Goal: Understand process/instructions: Learn how to perform a task or action

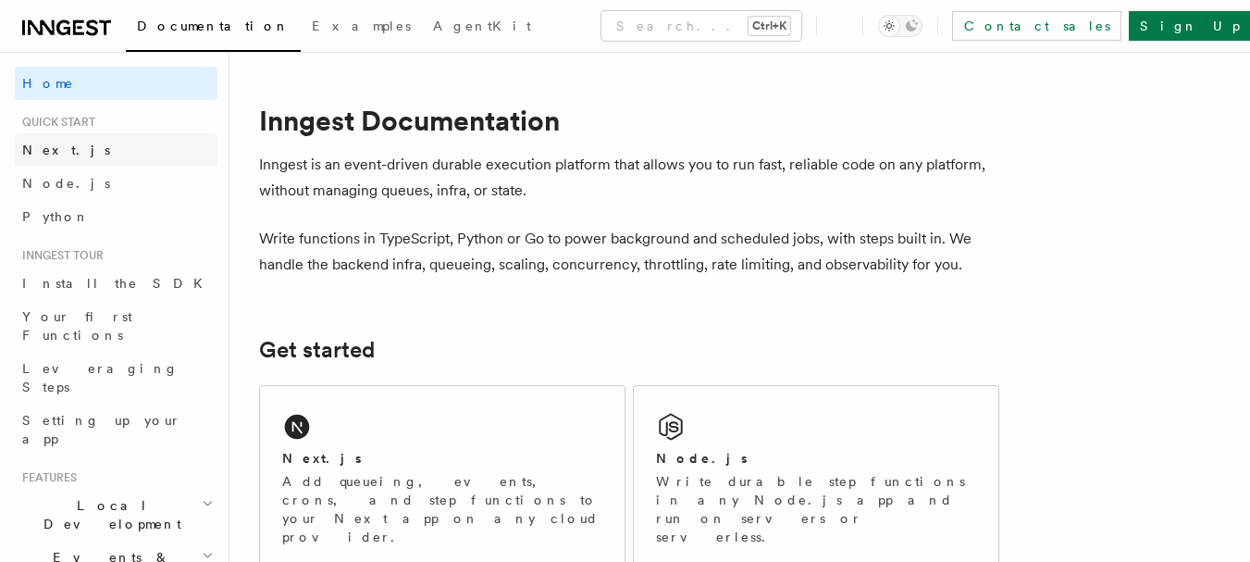
click at [64, 155] on link "Next.js" at bounding box center [116, 149] width 203 height 33
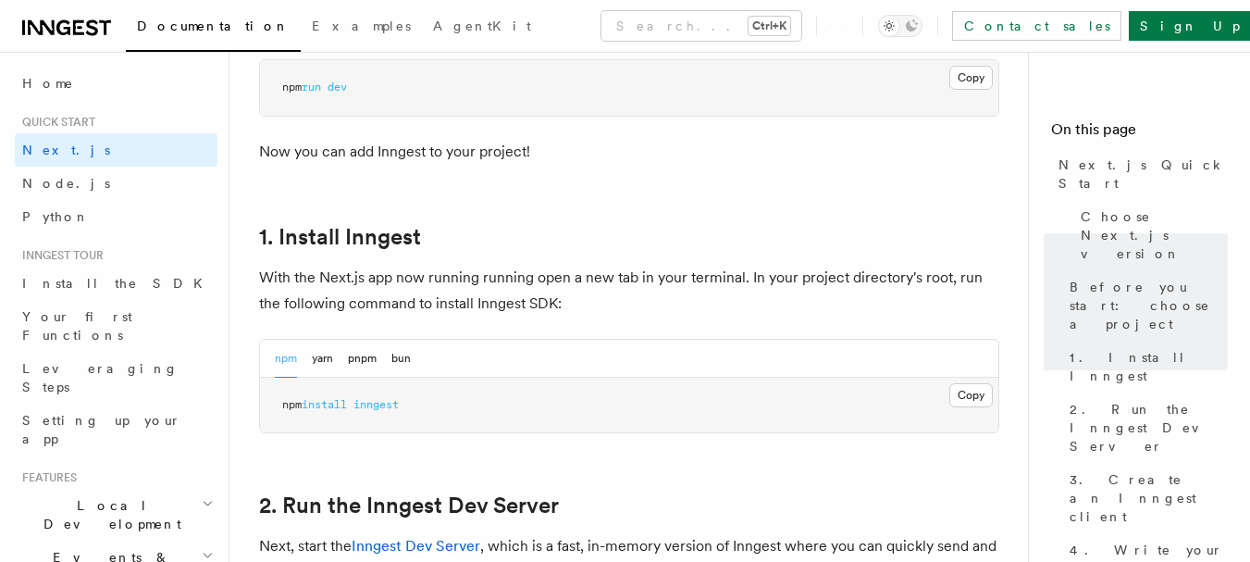
scroll to position [1018, 0]
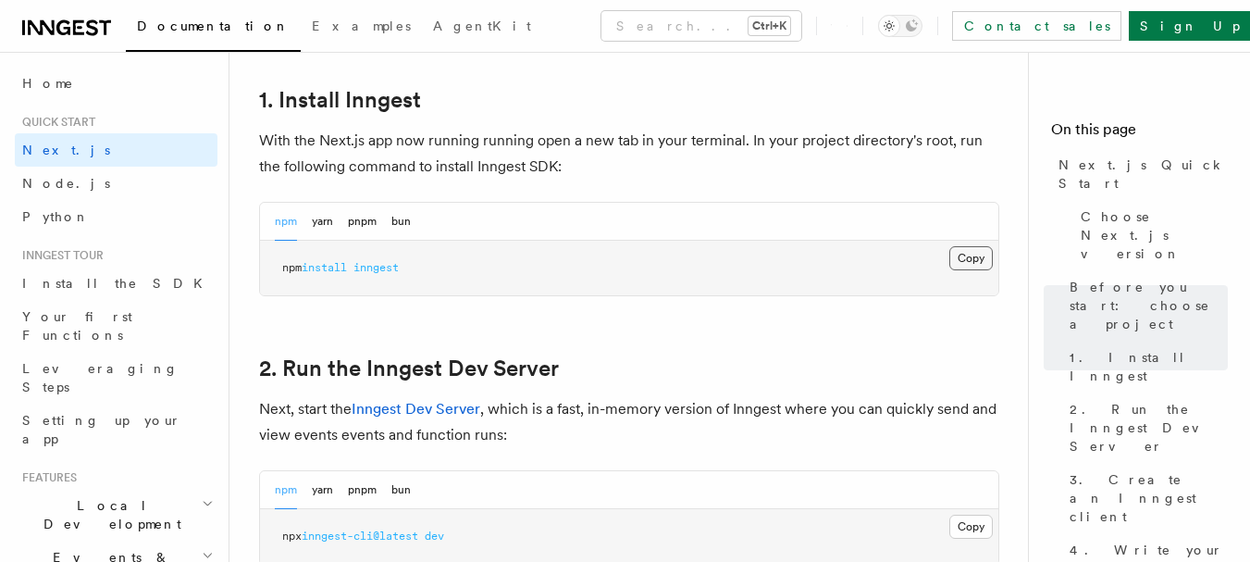
click at [972, 260] on button "Copy Copied" at bounding box center [970, 258] width 43 height 24
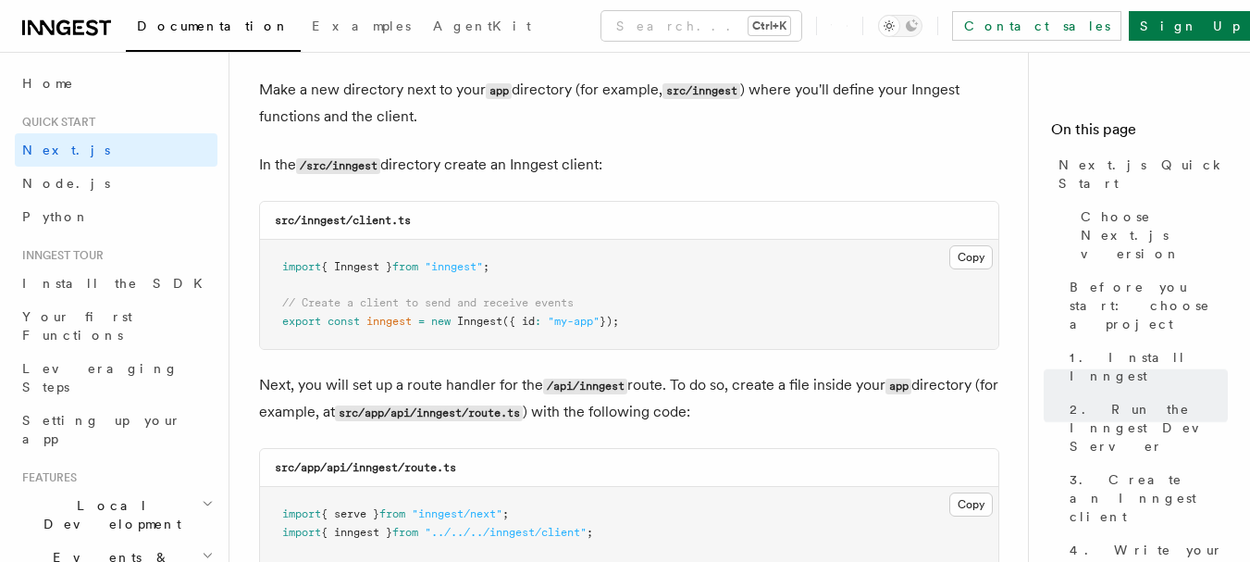
scroll to position [2313, 0]
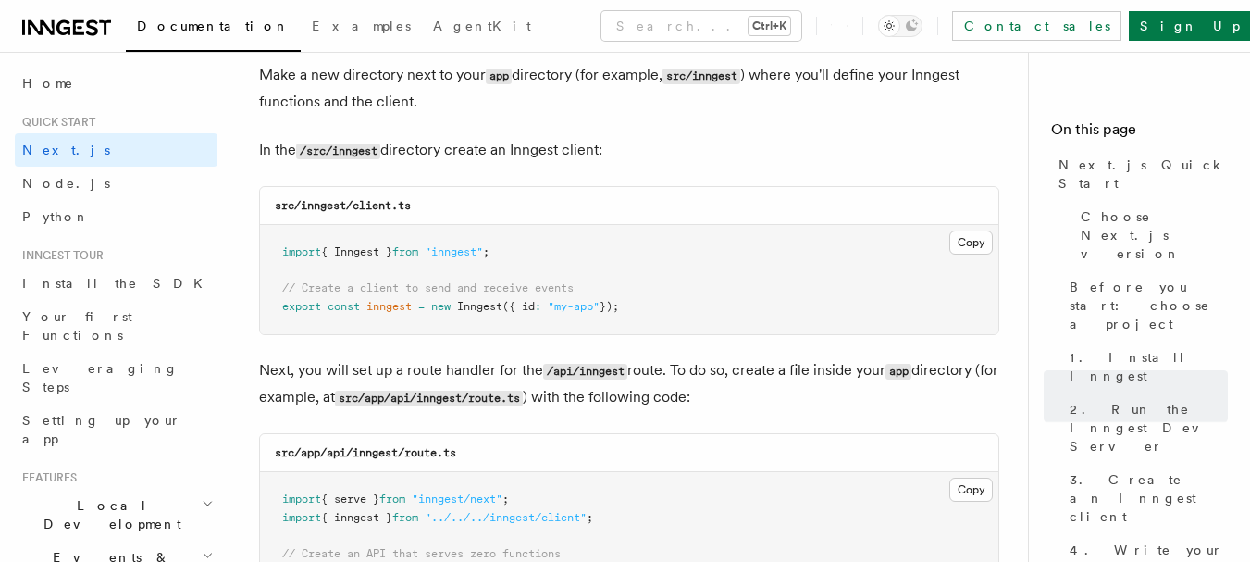
click at [331, 204] on code "src/inngest/client.ts" at bounding box center [343, 205] width 136 height 13
copy code "inngest"
drag, startPoint x: 427, startPoint y: 203, endPoint x: 356, endPoint y: 203, distance: 70.3
click at [356, 203] on div "src/inngest/client.ts" at bounding box center [629, 206] width 738 height 38
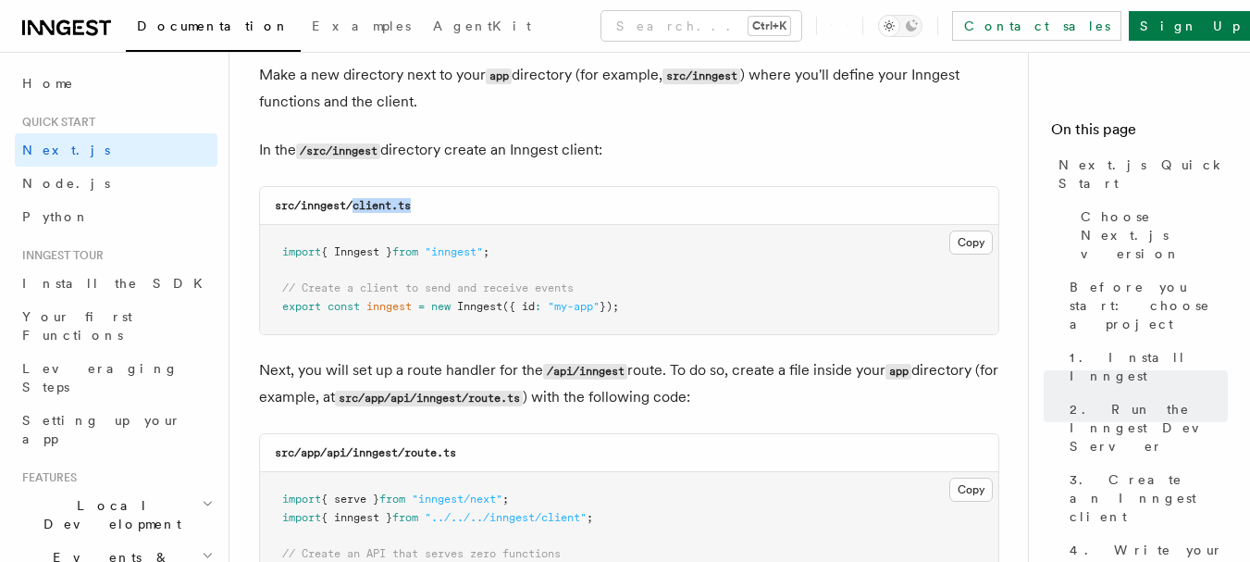
copy code "client.ts"
click at [974, 242] on button "Copy Copied" at bounding box center [970, 242] width 43 height 24
click at [872, 325] on pre "import { Inngest } from "inngest" ; // Create a client to send and receive even…" at bounding box center [629, 279] width 738 height 109
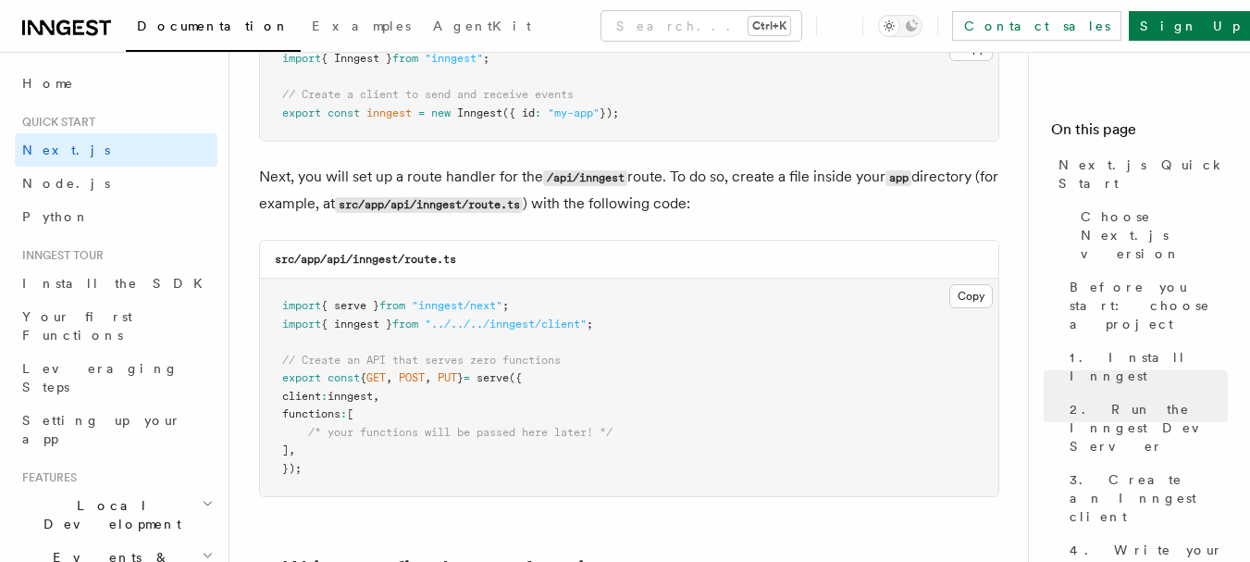
scroll to position [2591, 0]
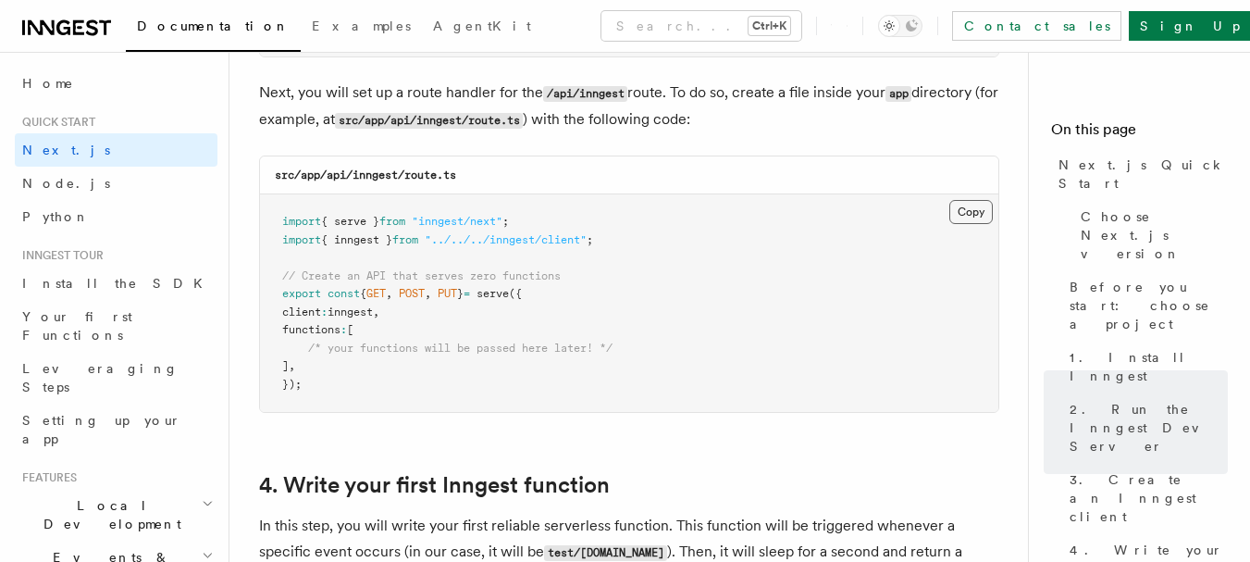
click at [978, 208] on button "Copy Copied" at bounding box center [970, 212] width 43 height 24
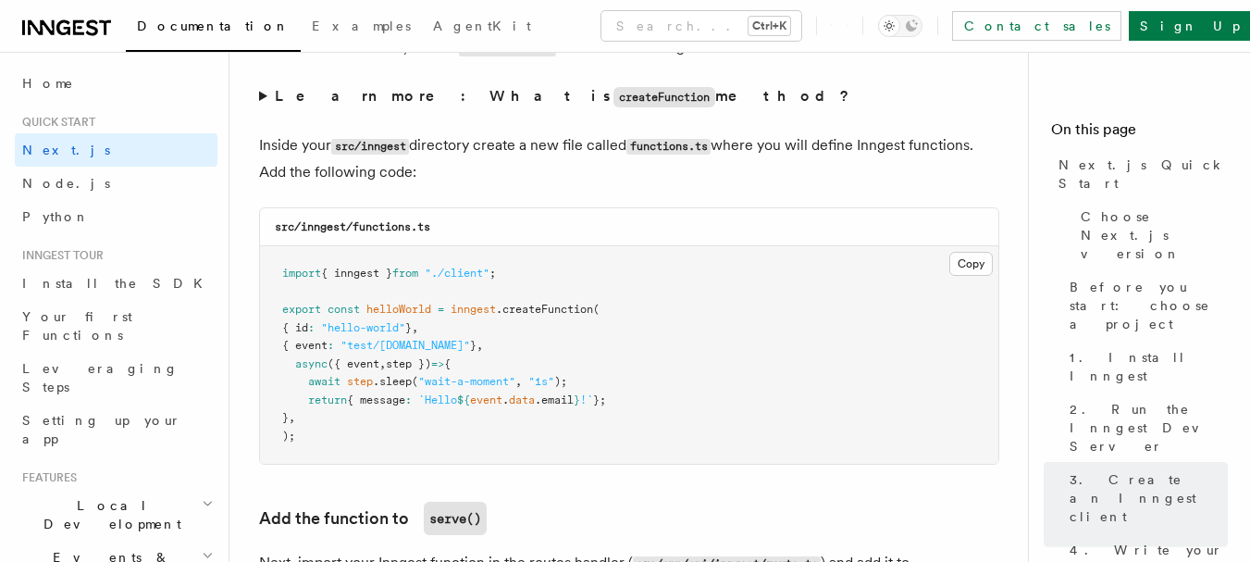
scroll to position [3238, 0]
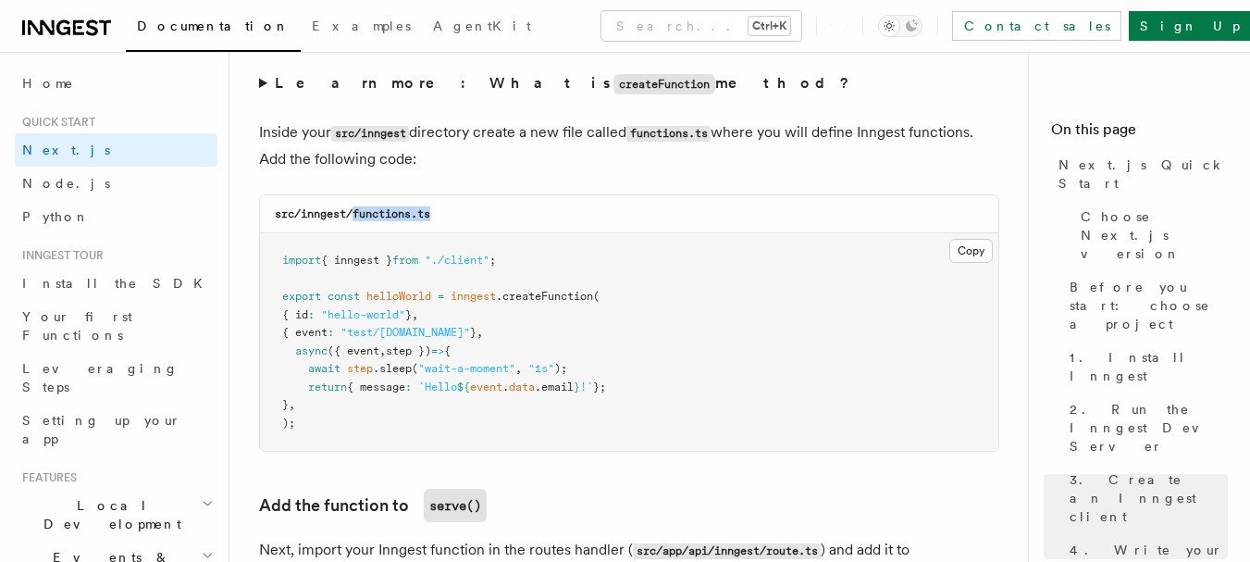
drag, startPoint x: 451, startPoint y: 207, endPoint x: 355, endPoint y: 215, distance: 95.6
click at [355, 215] on div "src/inngest/functions.ts" at bounding box center [629, 214] width 738 height 38
copy code "functions.ts"
